Goal: Find specific page/section: Find specific page/section

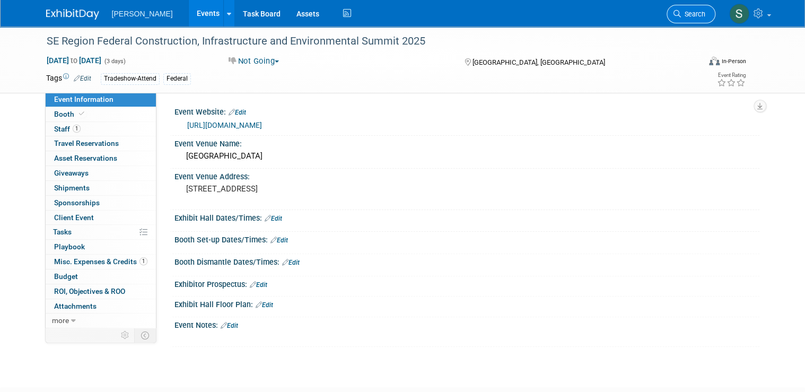
click at [699, 10] on link "Search" at bounding box center [690, 14] width 49 height 19
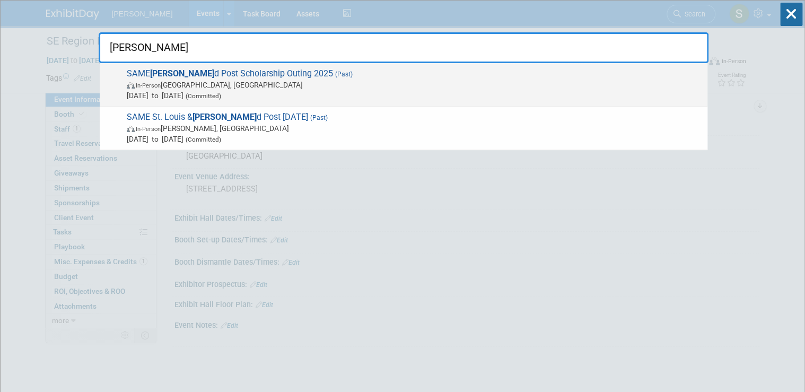
type input "scott fiel"
click at [335, 83] on span "In-Person Caseyville, IL" at bounding box center [414, 85] width 575 height 11
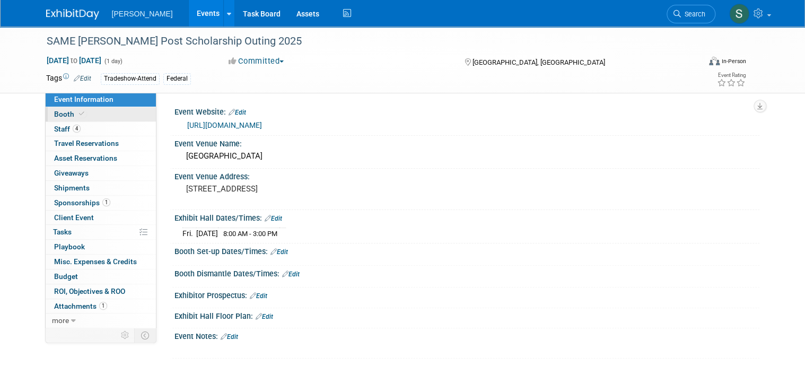
click at [100, 120] on link "Booth" at bounding box center [101, 114] width 110 height 14
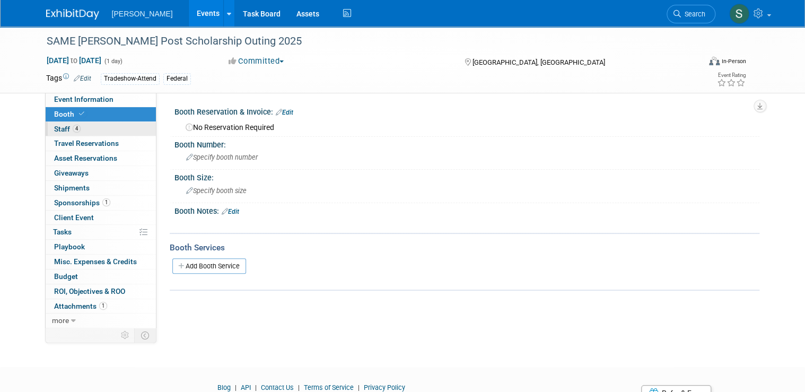
click at [99, 126] on link "4 Staff 4" at bounding box center [101, 129] width 110 height 14
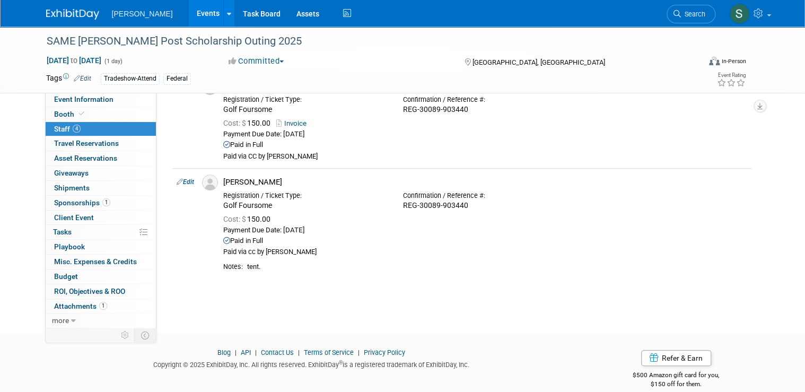
scroll to position [284, 0]
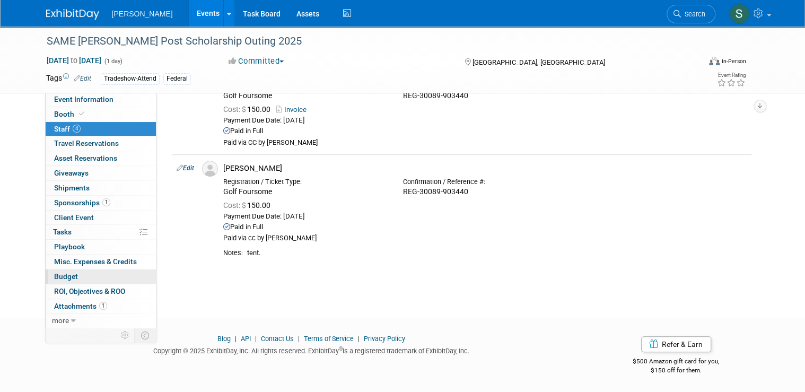
click at [76, 273] on link "Budget" at bounding box center [101, 276] width 110 height 14
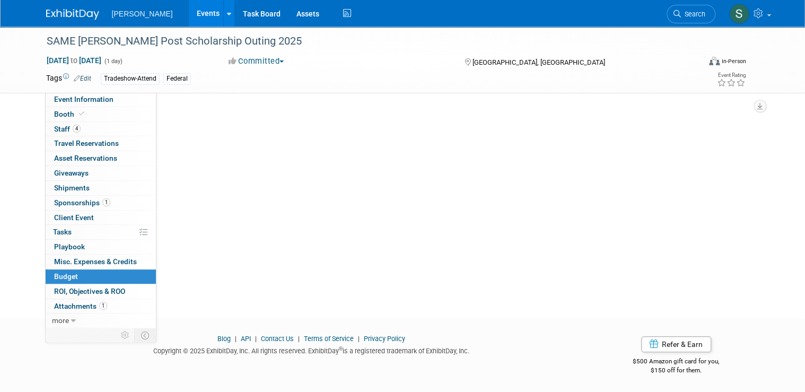
scroll to position [0, 0]
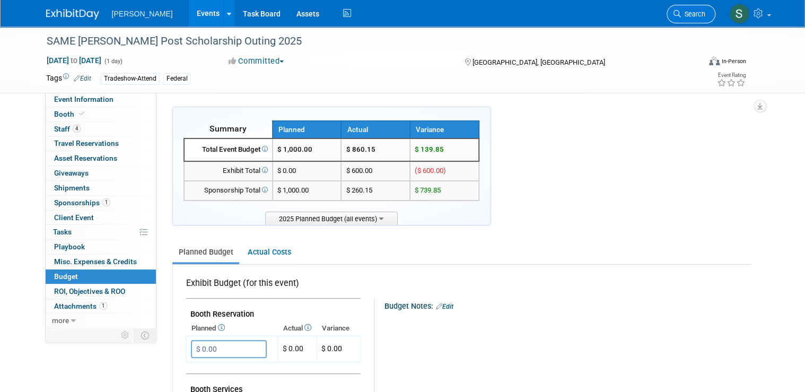
click at [715, 15] on link "Search" at bounding box center [690, 14] width 49 height 19
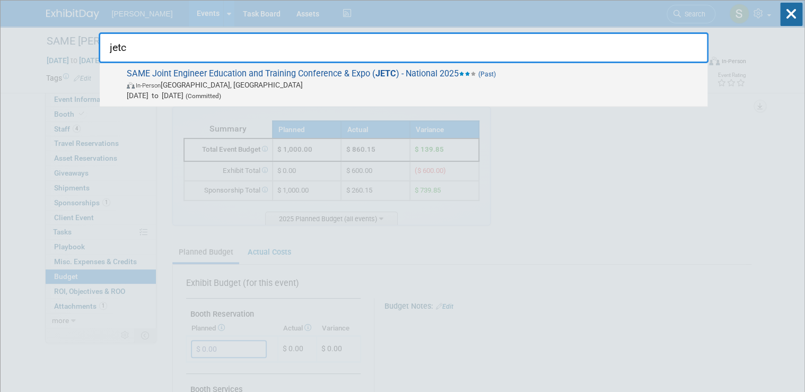
type input "jetc"
click at [340, 83] on span "In-Person Louisville, KY" at bounding box center [414, 85] width 575 height 11
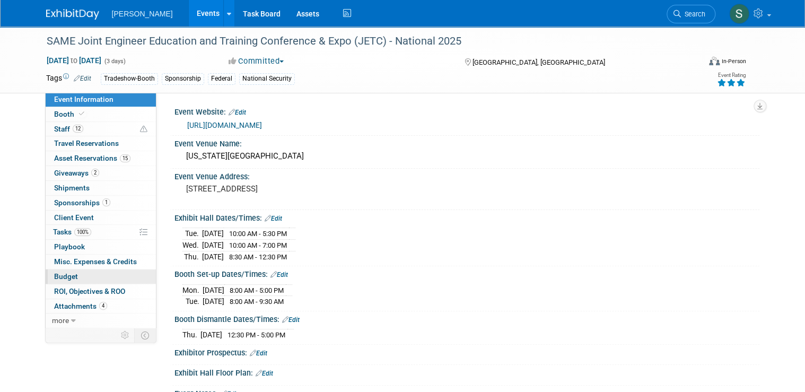
click at [85, 275] on link "Budget" at bounding box center [101, 276] width 110 height 14
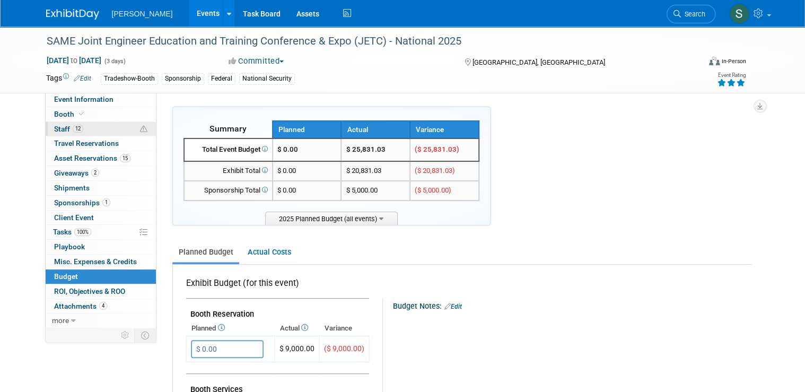
click at [94, 129] on link "12 Staff 12" at bounding box center [101, 129] width 110 height 14
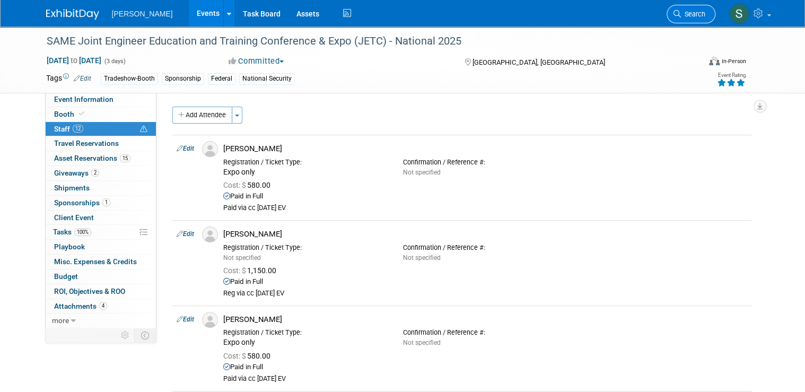
click at [702, 17] on span "Search" at bounding box center [693, 14] width 24 height 8
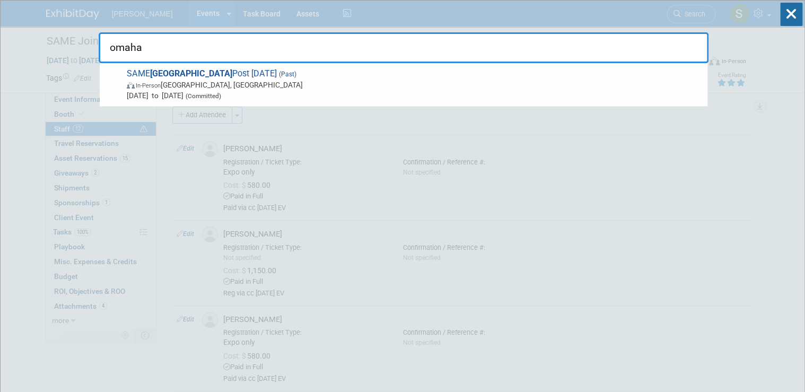
type input "omaha"
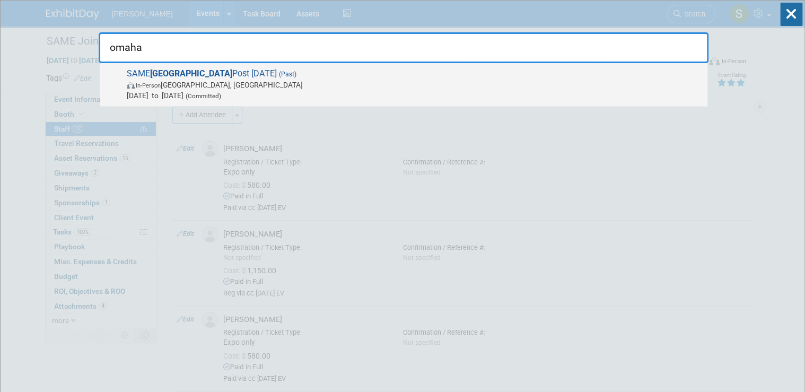
click at [277, 76] on span "(Past)" at bounding box center [287, 73] width 20 height 7
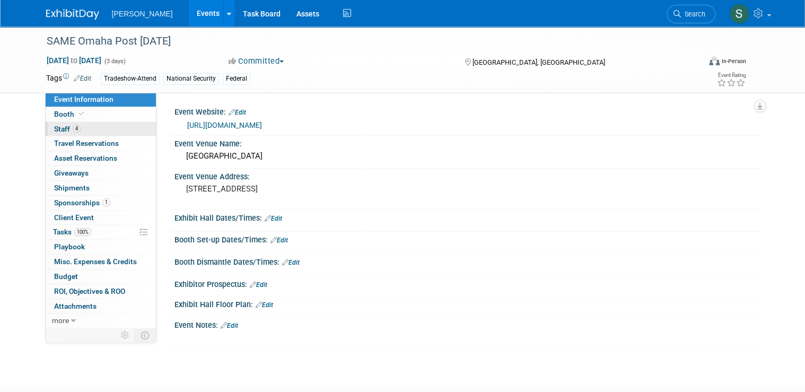
click at [90, 128] on link "4 Staff 4" at bounding box center [101, 129] width 110 height 14
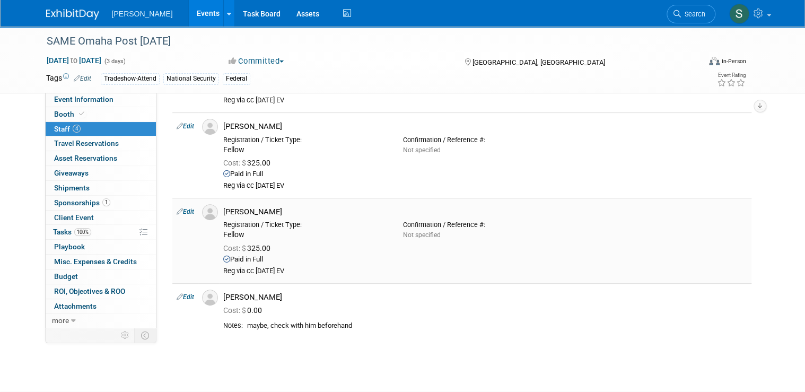
scroll to position [127, 0]
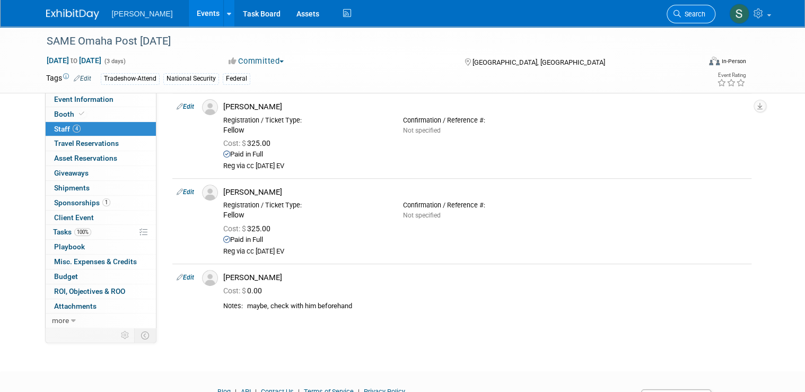
click at [700, 10] on span "Search" at bounding box center [693, 14] width 24 height 8
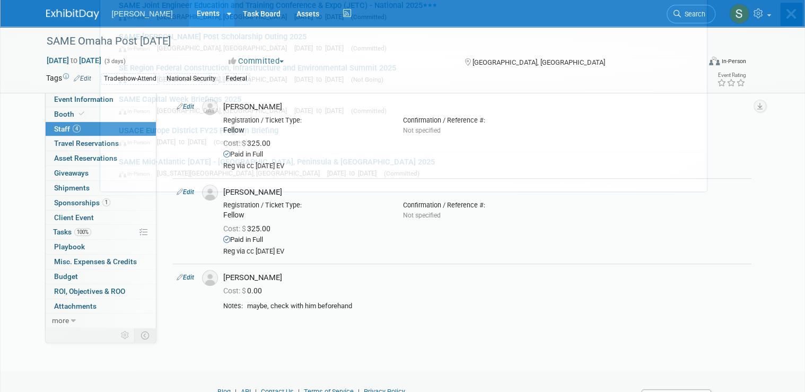
scroll to position [0, 0]
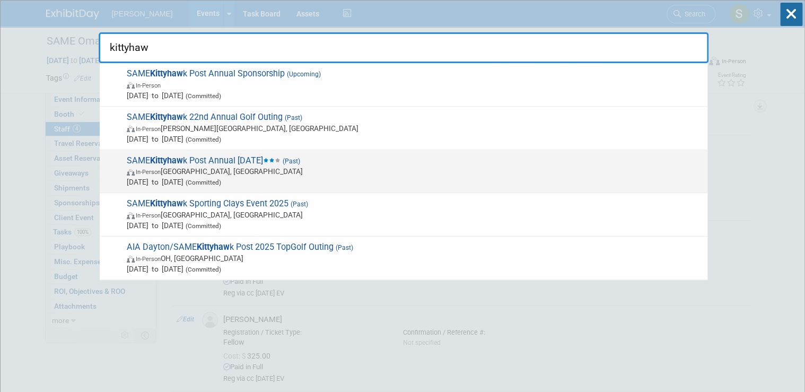
type input "kittyhaw"
click at [438, 172] on span "In-Person Dayton, OH" at bounding box center [414, 171] width 575 height 11
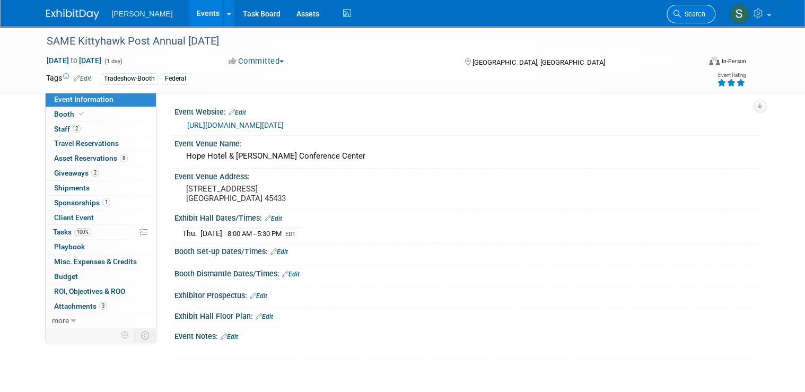
click at [698, 14] on span "Search" at bounding box center [693, 14] width 24 height 8
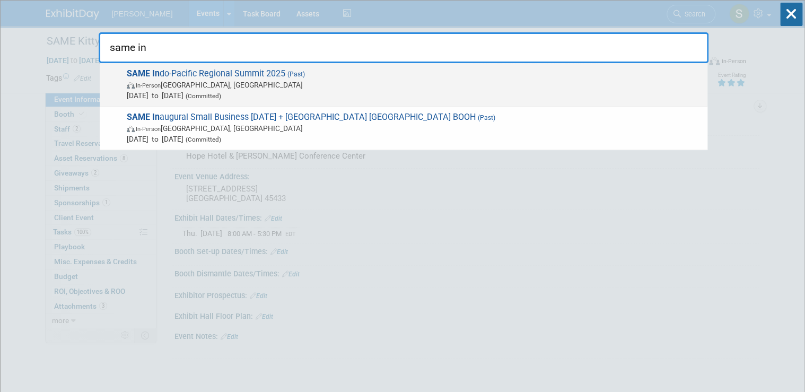
type input "same in"
click at [295, 78] on span "SAME In do-Pacific Regional Summit 2025 (Past) In-Person Honolulu, HI Sep 8, 20…" at bounding box center [412, 84] width 578 height 32
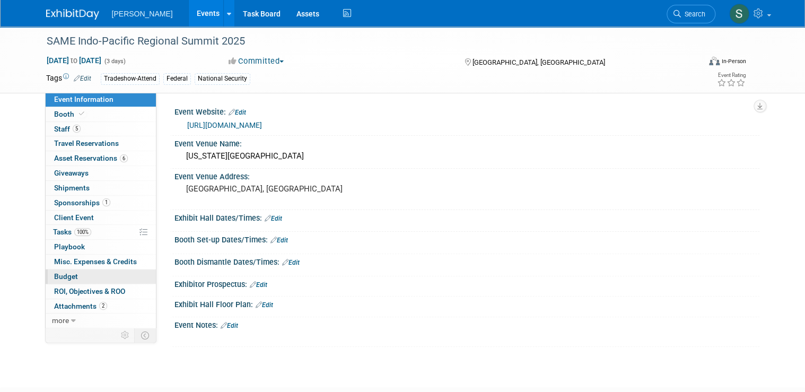
click at [89, 280] on link "Budget" at bounding box center [101, 276] width 110 height 14
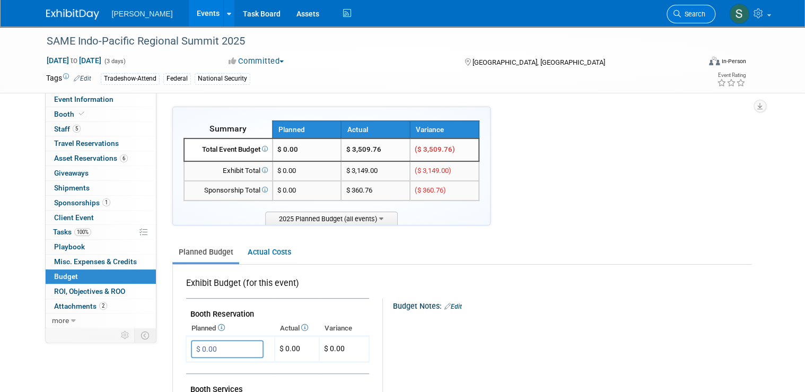
click at [700, 20] on link "Search" at bounding box center [690, 14] width 49 height 19
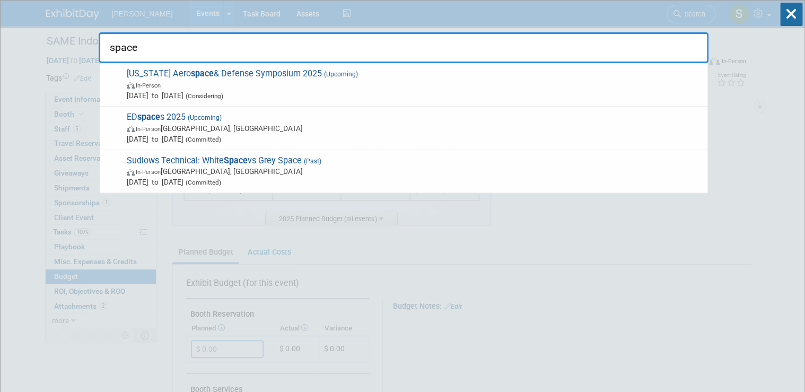
drag, startPoint x: 229, startPoint y: 51, endPoint x: 9, endPoint y: 54, distance: 220.0
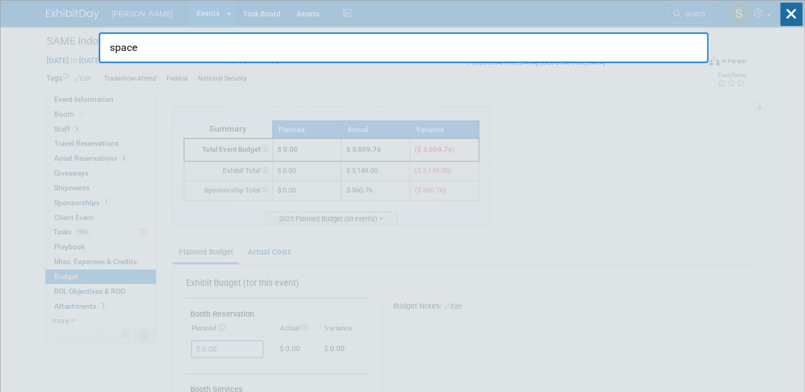
type input "c"
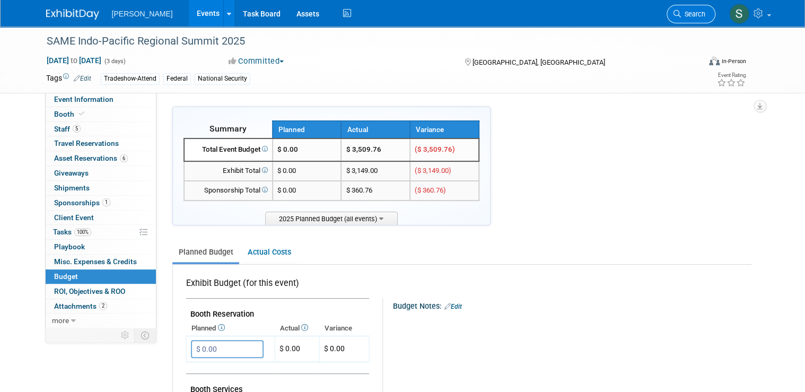
click at [695, 20] on link "Search" at bounding box center [690, 14] width 49 height 19
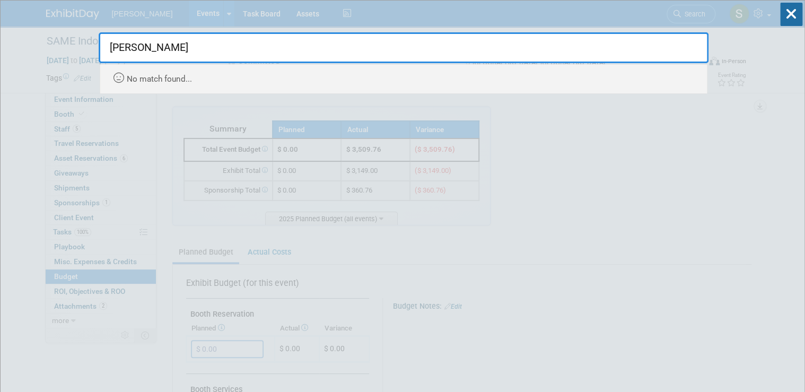
type input "charles"
drag, startPoint x: 54, startPoint y: 41, endPoint x: 49, endPoint y: 36, distance: 7.1
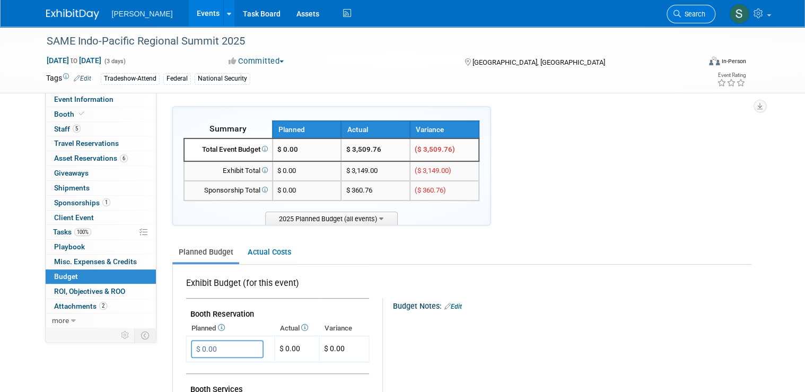
click at [690, 17] on span "Search" at bounding box center [693, 14] width 24 height 8
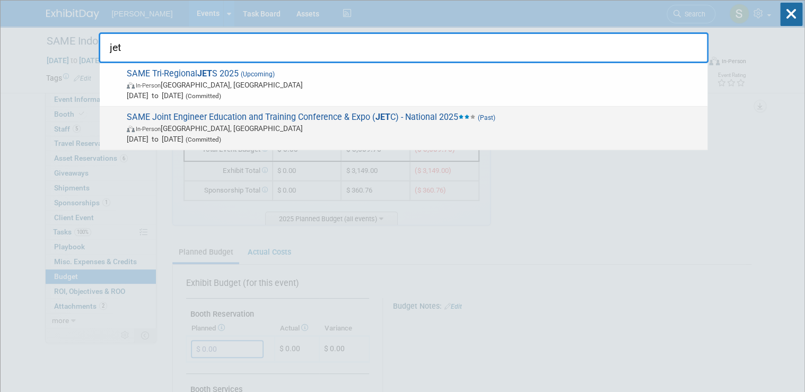
type input "jet"
click at [315, 128] on span "In-Person Louisville, KY" at bounding box center [414, 128] width 575 height 11
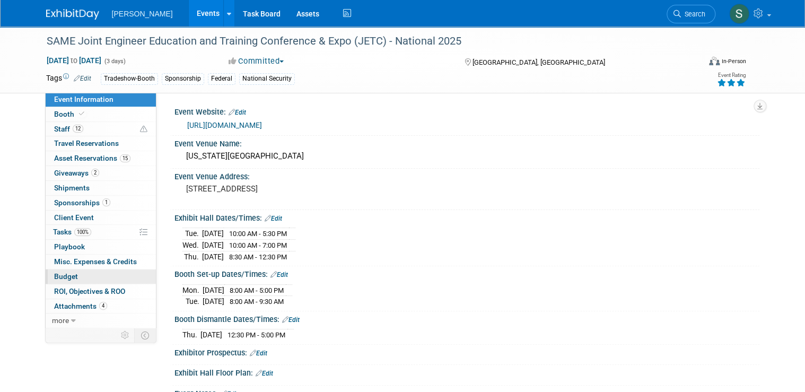
click at [87, 272] on link "Budget" at bounding box center [101, 276] width 110 height 14
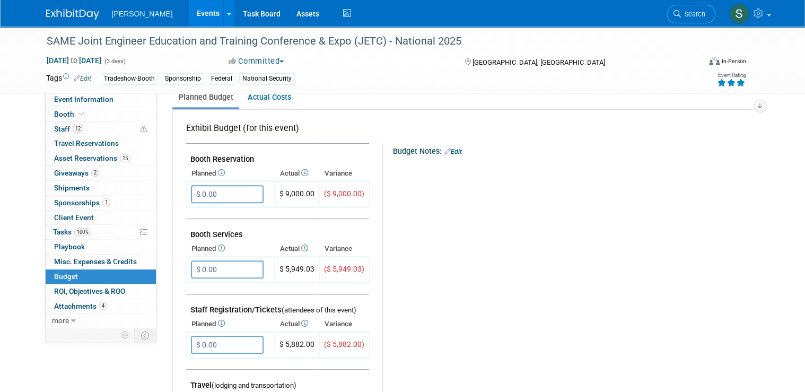
scroll to position [170, 0]
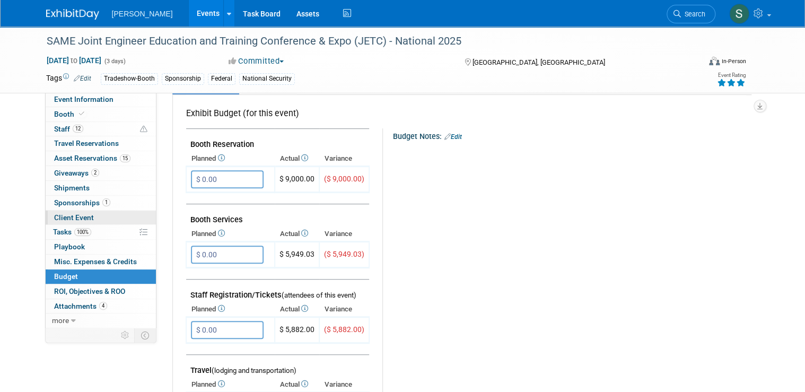
click at [78, 217] on span "Client Event" at bounding box center [74, 217] width 40 height 8
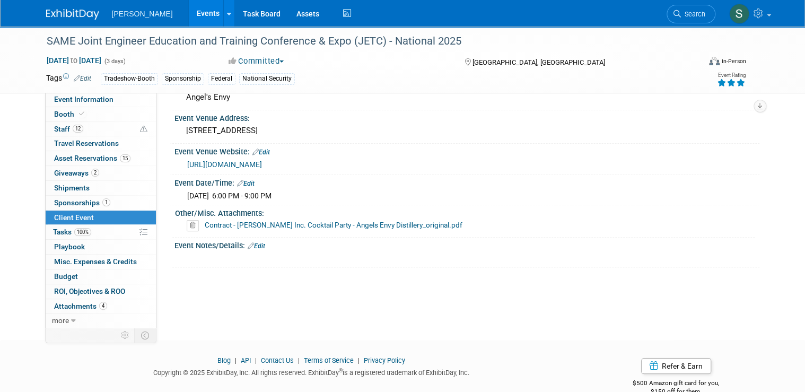
scroll to position [42, 0]
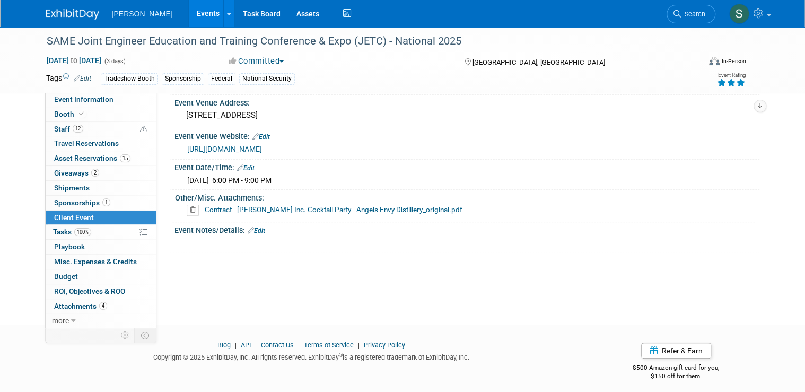
click at [272, 208] on link "Contract - [PERSON_NAME] Inc. Cocktail Party - Angels Envy Distillery_original.…" at bounding box center [334, 209] width 258 height 8
